Goal: Task Accomplishment & Management: Use online tool/utility

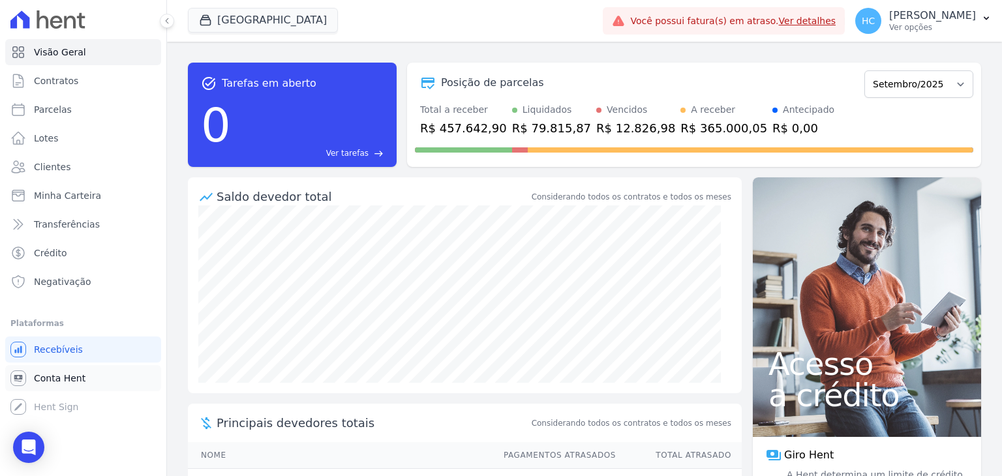
click at [50, 379] on span "Conta Hent" at bounding box center [60, 378] width 52 height 13
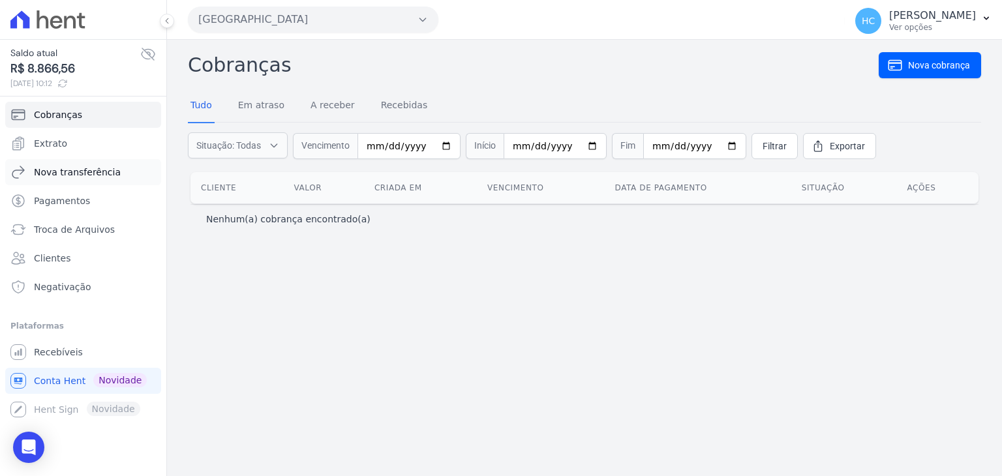
click at [70, 171] on span "Nova transferência" at bounding box center [77, 172] width 87 height 13
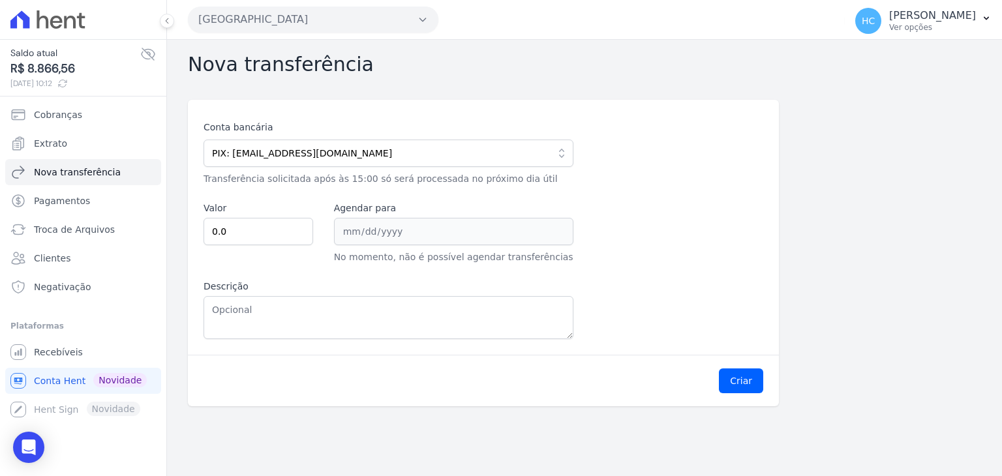
click at [41, 68] on span "R$ 8.866,56" at bounding box center [75, 69] width 130 height 18
copy span "8.866,56"
click at [254, 235] on input "0.0" at bounding box center [258, 231] width 110 height 27
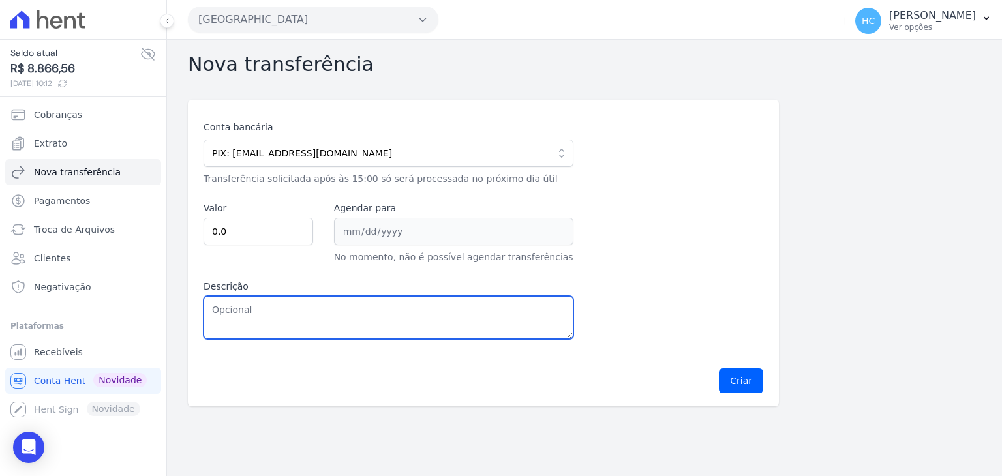
click at [352, 327] on textarea "Descrição" at bounding box center [388, 317] width 370 height 43
paste textarea "8.866,56"
click at [220, 310] on textarea "8.866,56" at bounding box center [388, 317] width 370 height 43
click at [220, 310] on textarea "8866,56" at bounding box center [388, 317] width 370 height 43
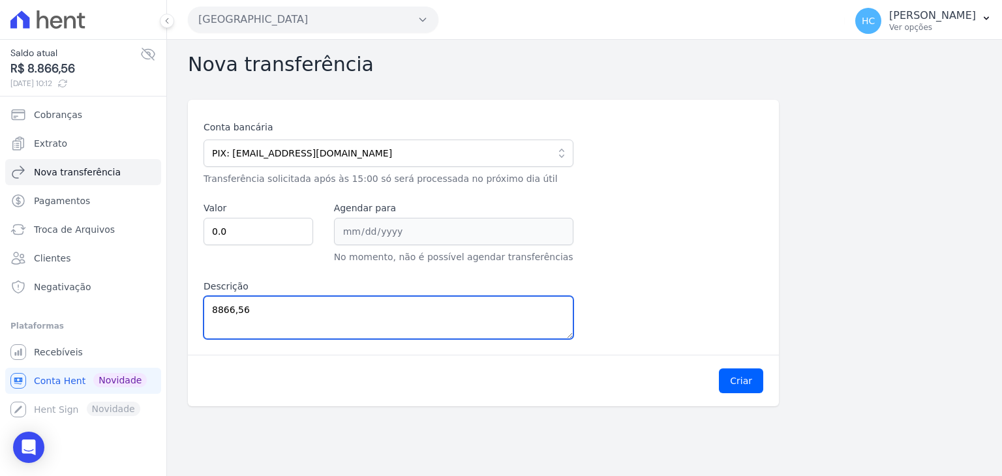
type textarea "8866,56"
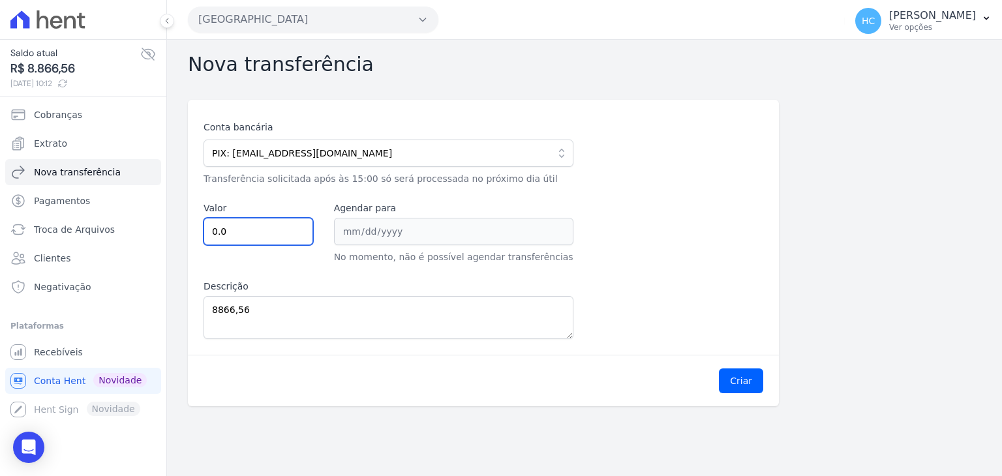
click at [244, 218] on input "0.0" at bounding box center [258, 231] width 110 height 27
paste input "8866.56"
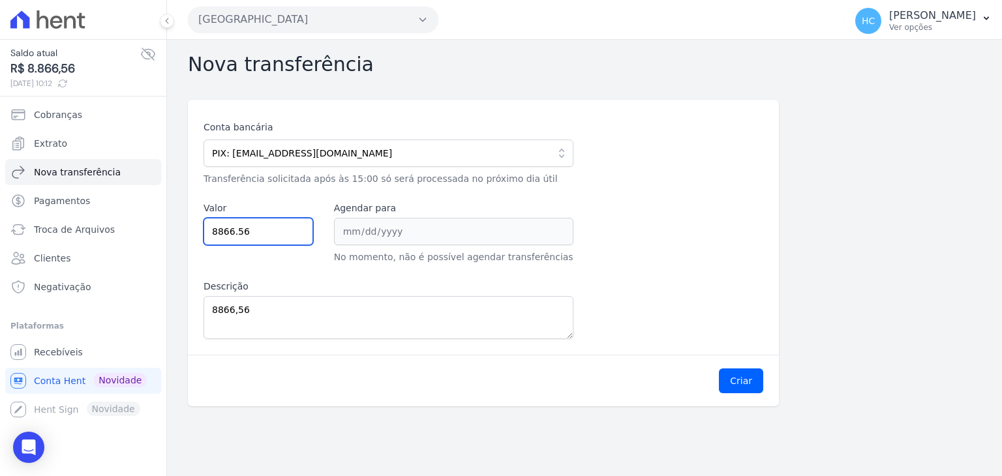
type input "8866.56"
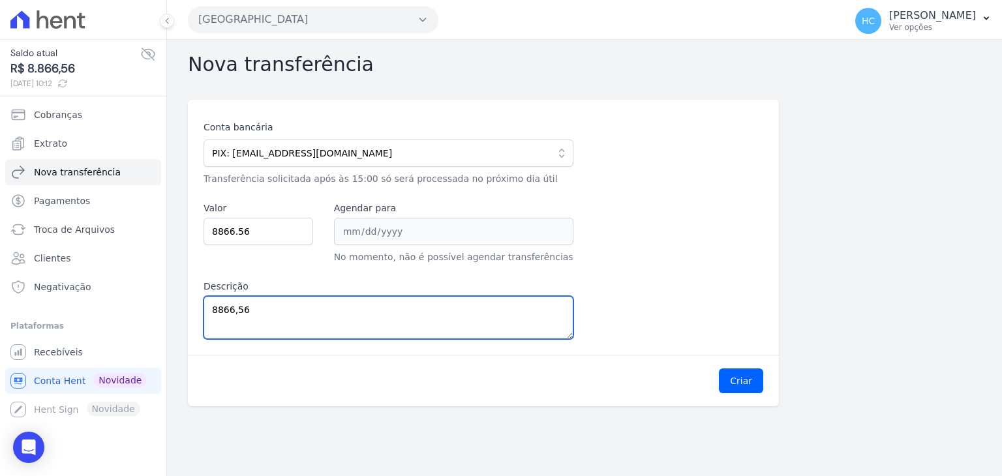
click at [348, 301] on textarea "8866,56" at bounding box center [388, 317] width 370 height 43
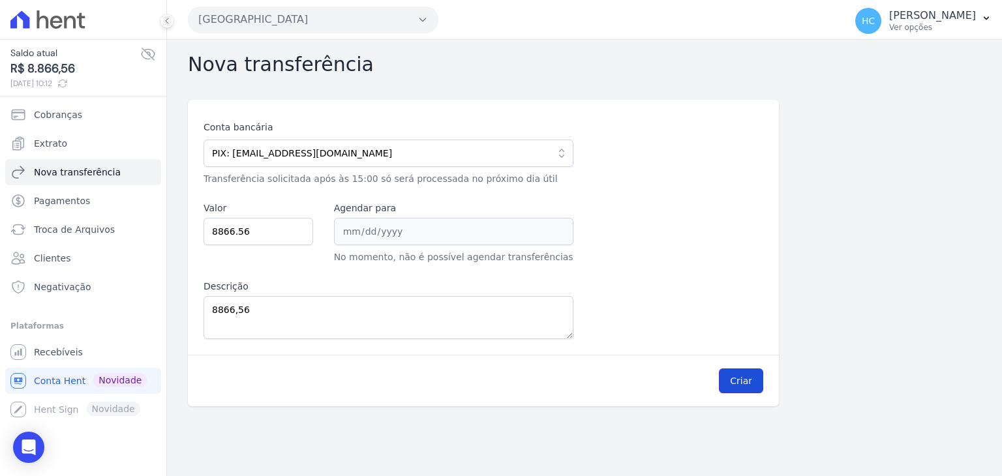
click at [729, 384] on button "Criar" at bounding box center [741, 380] width 44 height 25
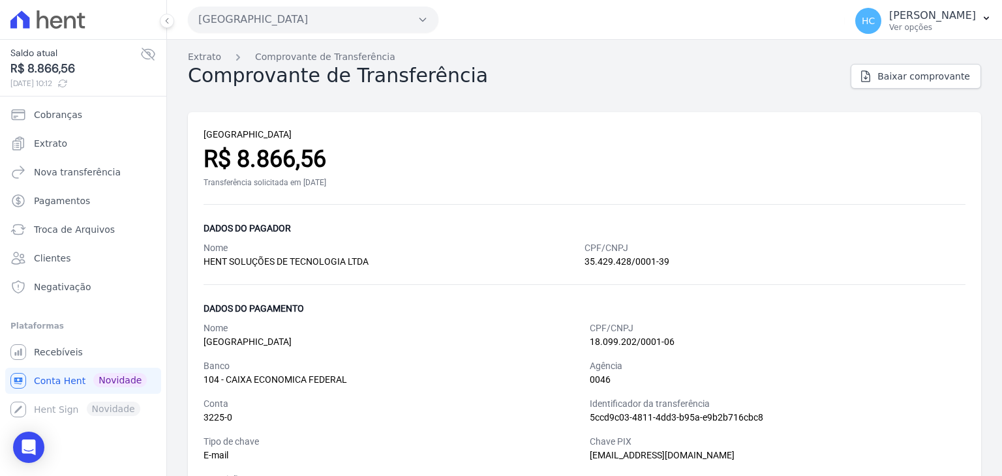
click at [563, 113] on div "PARQUE CANDEIAS R$ 8.866,56 Transferência solicitada em [DATE] Dados do pagador…" at bounding box center [584, 314] width 793 height 404
